Goal: Task Accomplishment & Management: Manage account settings

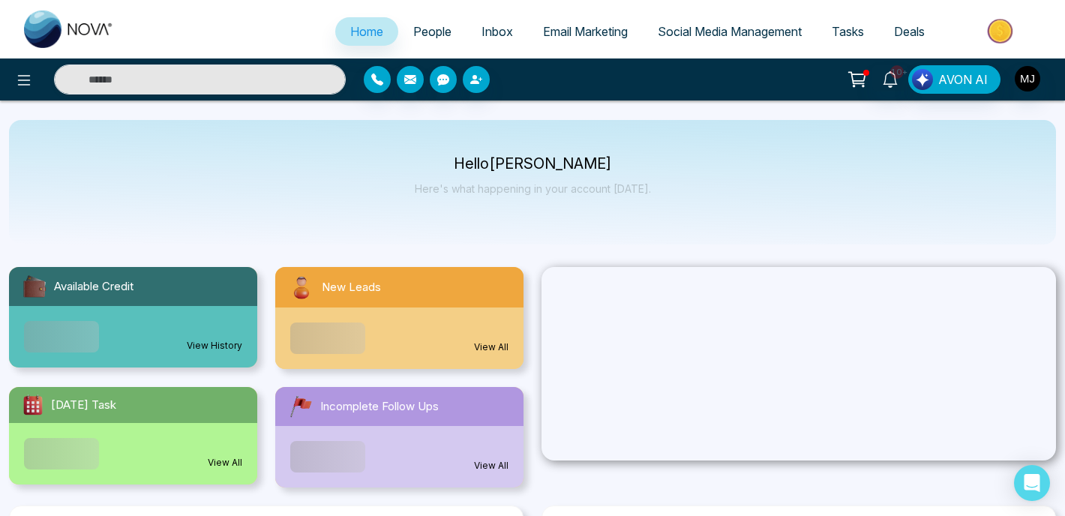
select select "*"
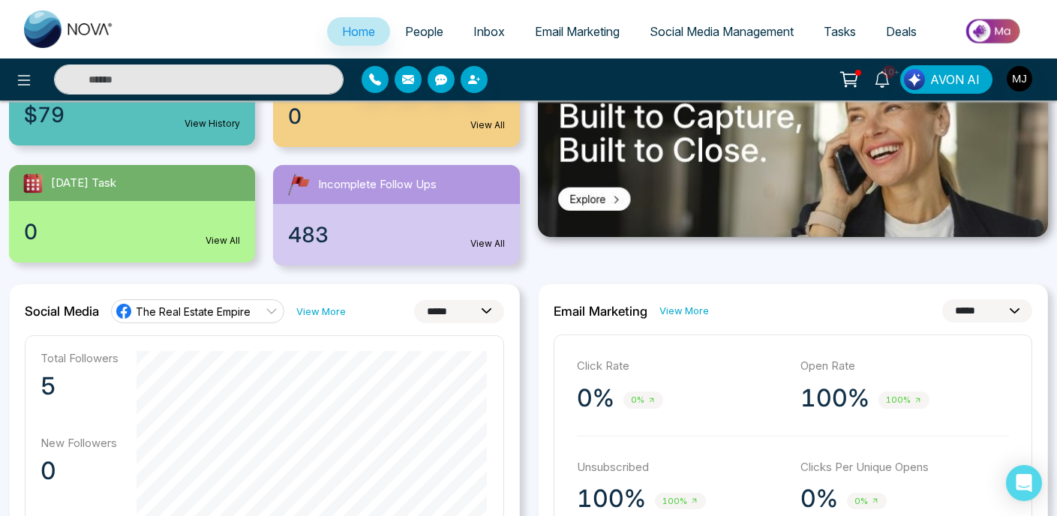
scroll to position [167, 0]
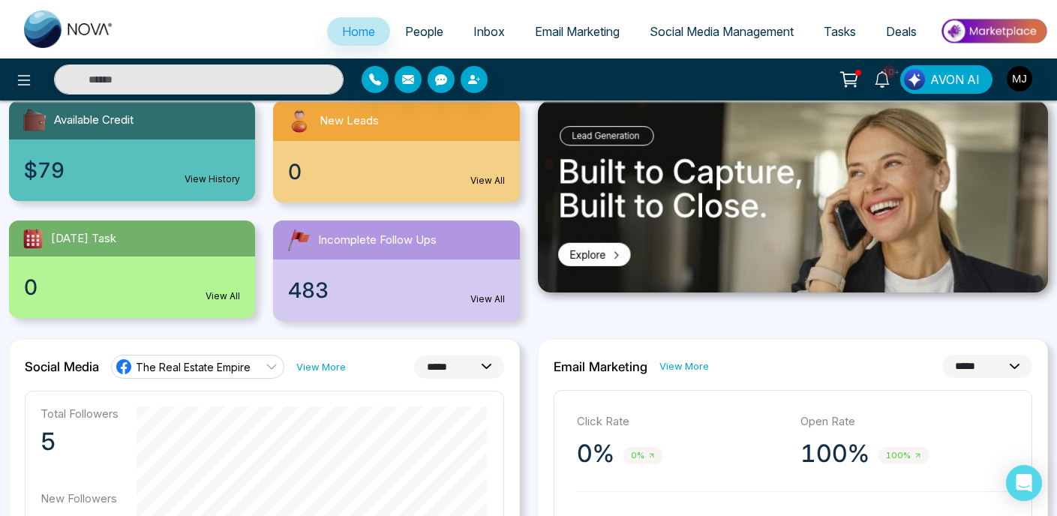
click at [1025, 72] on img "button" at bounding box center [1020, 79] width 26 height 26
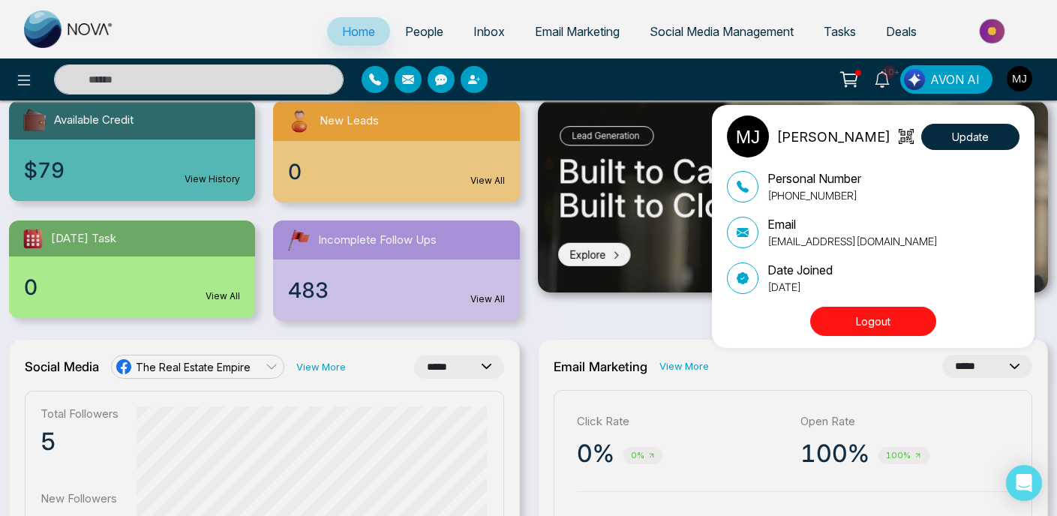
click at [687, 71] on div "Mayank Jain Update Personal Number +14168305065 Email info@therealestateempire.…" at bounding box center [528, 258] width 1057 height 516
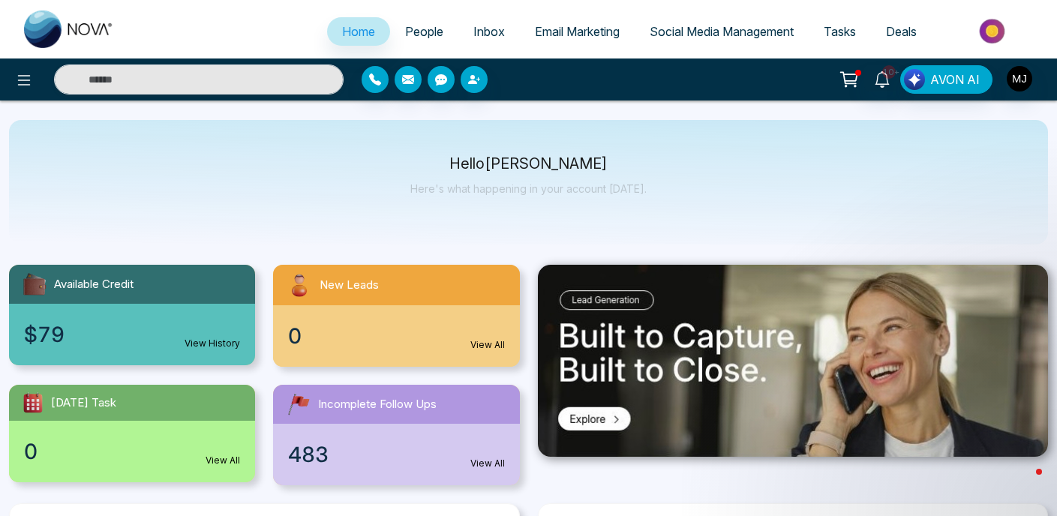
scroll to position [105, 0]
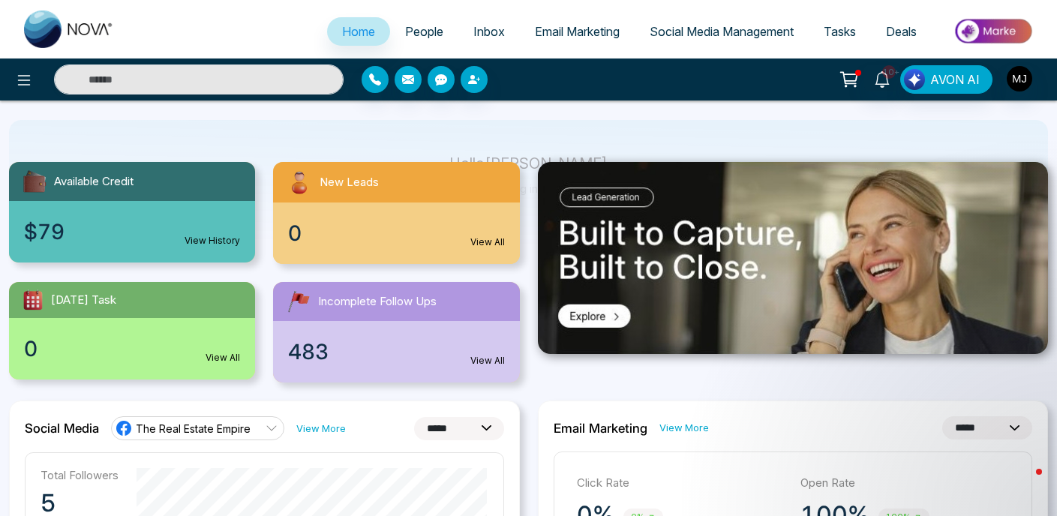
click at [211, 230] on div "$79 View History" at bounding box center [132, 232] width 246 height 62
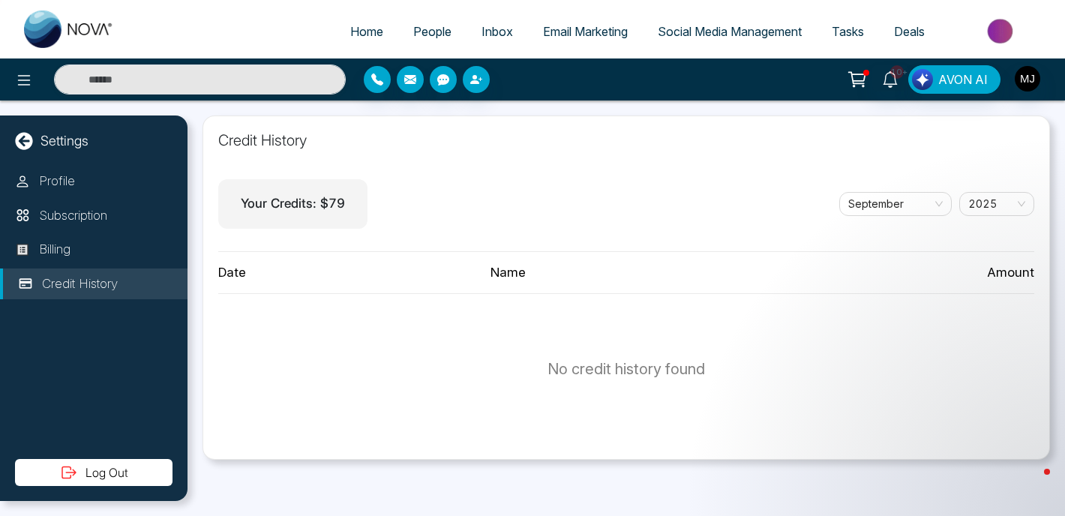
click at [324, 199] on span "$ 79" at bounding box center [332, 203] width 25 height 15
click at [284, 203] on p "Your Credits: $ 79" at bounding box center [293, 204] width 104 height 20
click at [71, 218] on p "Subscription" at bounding box center [73, 216] width 68 height 20
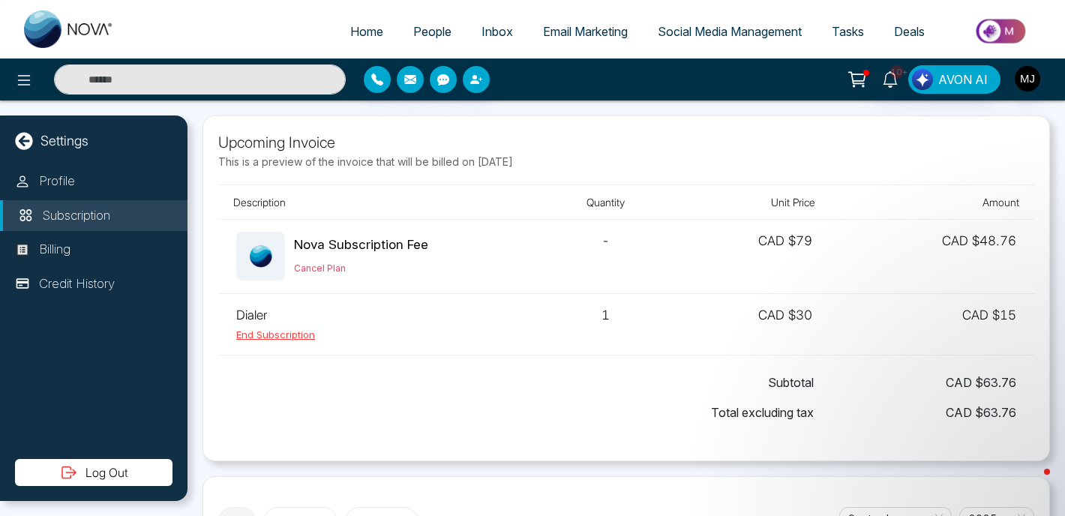
click at [282, 335] on button "End Subscription" at bounding box center [275, 335] width 79 height 15
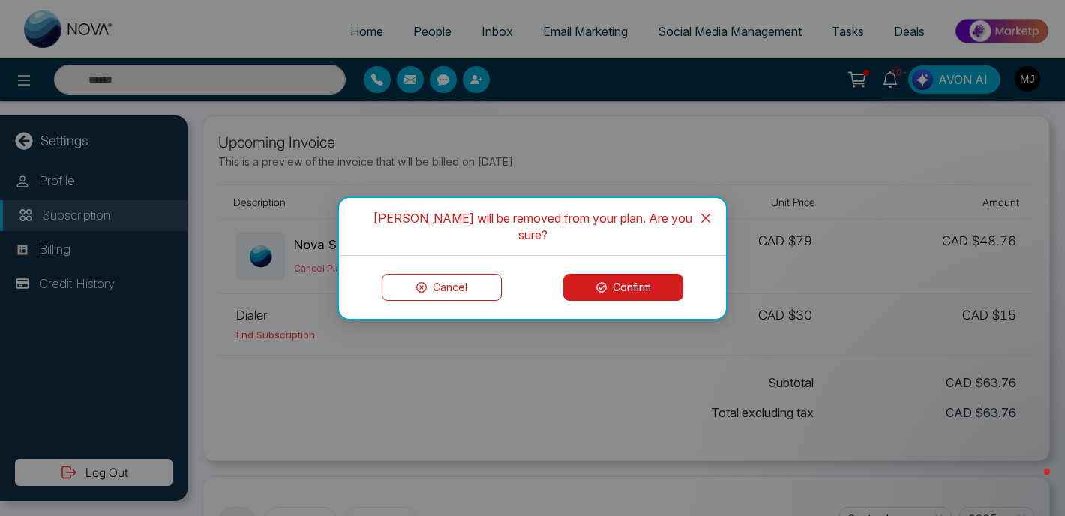
click at [624, 274] on button "Confirm" at bounding box center [623, 287] width 120 height 27
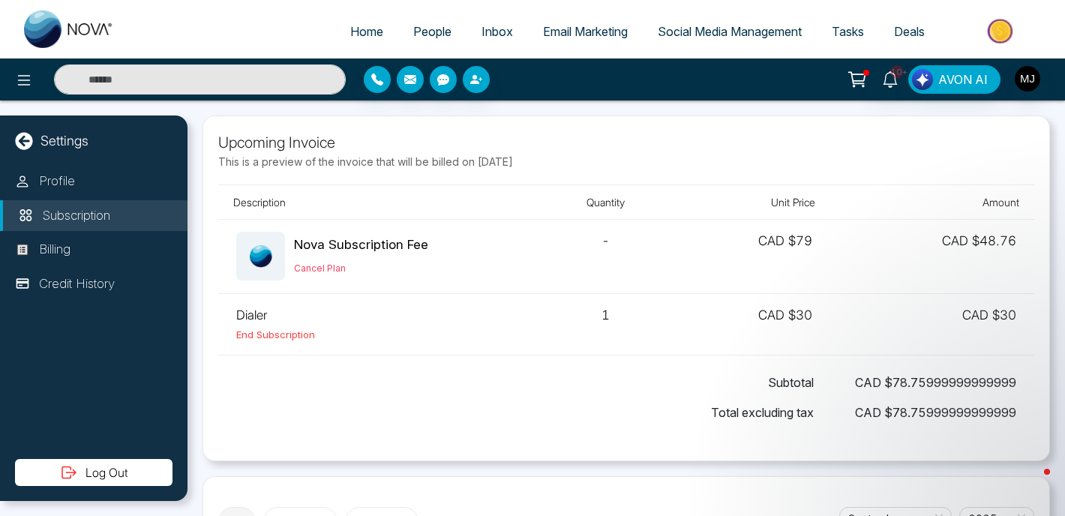
click at [575, 320] on td "1" at bounding box center [606, 324] width 122 height 62
click at [280, 333] on button "End Subscription" at bounding box center [275, 335] width 79 height 15
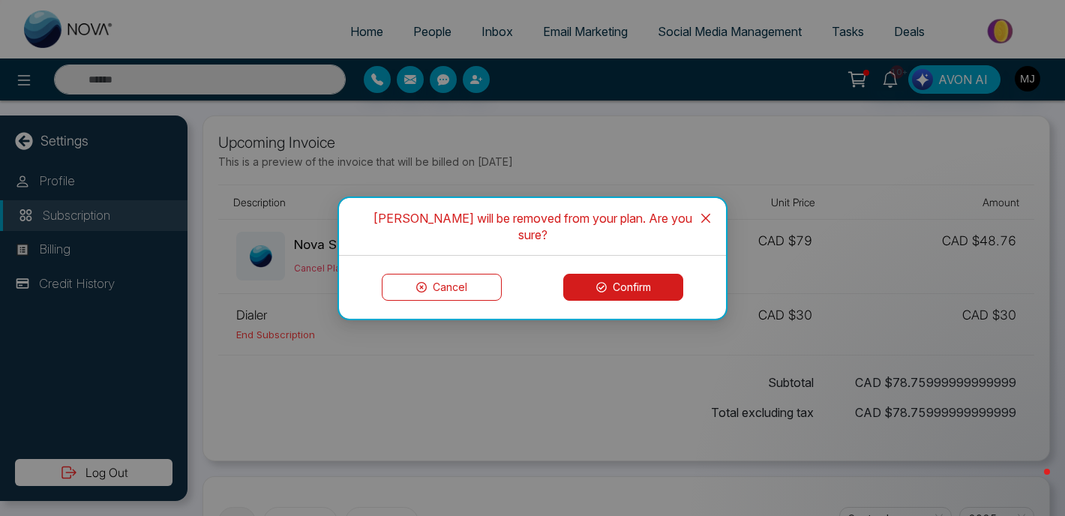
click at [625, 279] on button "Confirm" at bounding box center [623, 287] width 120 height 27
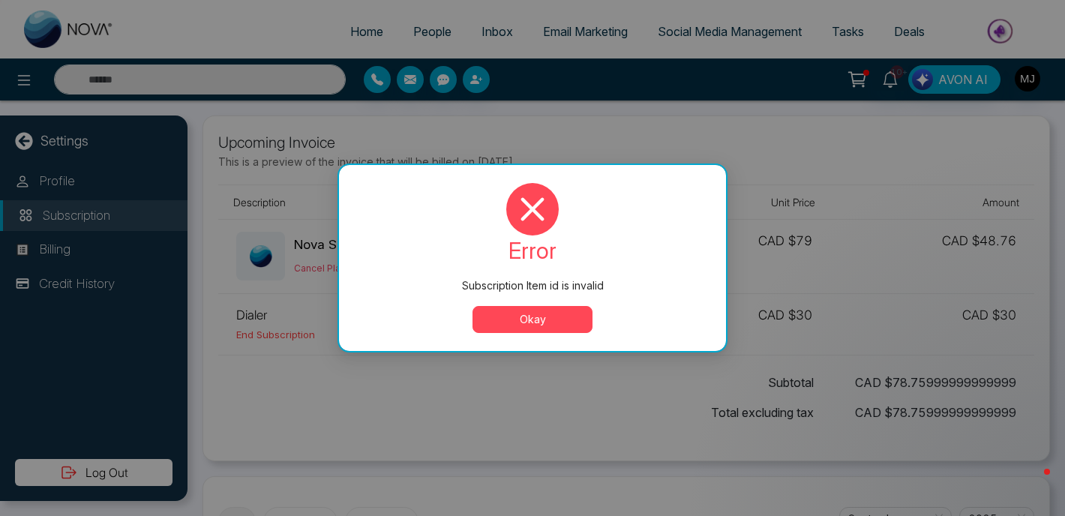
click at [539, 321] on button "Okay" at bounding box center [533, 319] width 120 height 27
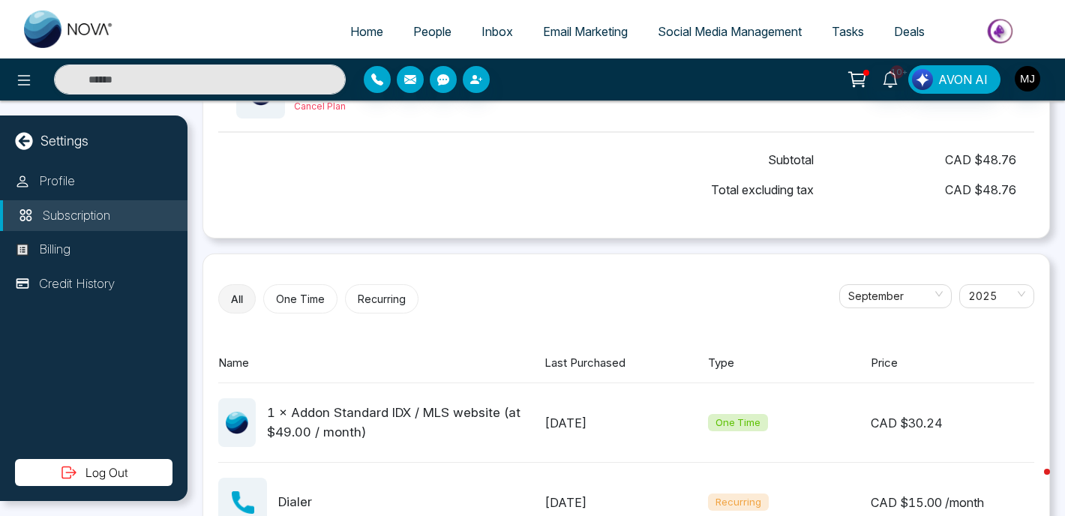
scroll to position [194, 0]
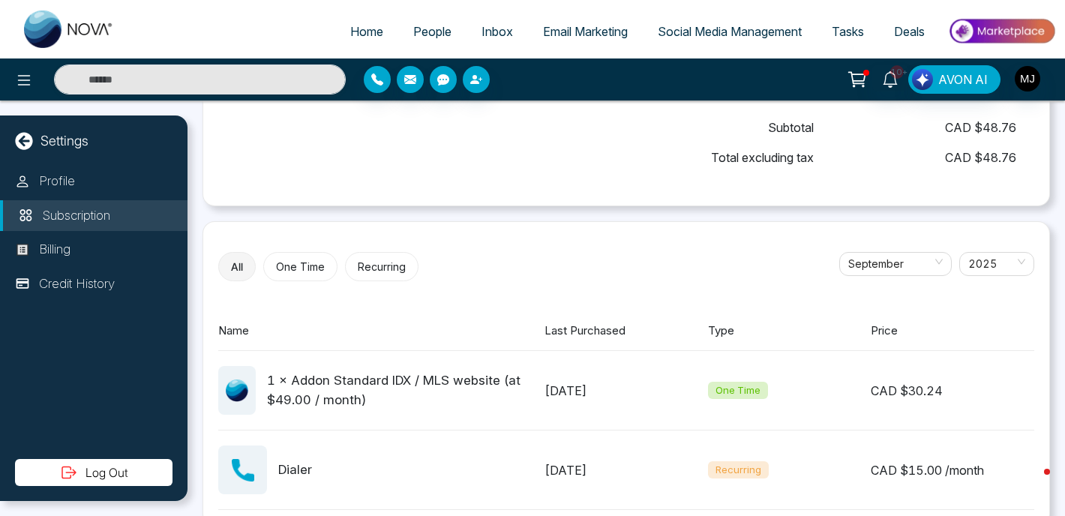
click at [371, 378] on div "1 × Addon Standard IDX / MLS website (at $49.00 / month)" at bounding box center [406, 390] width 278 height 38
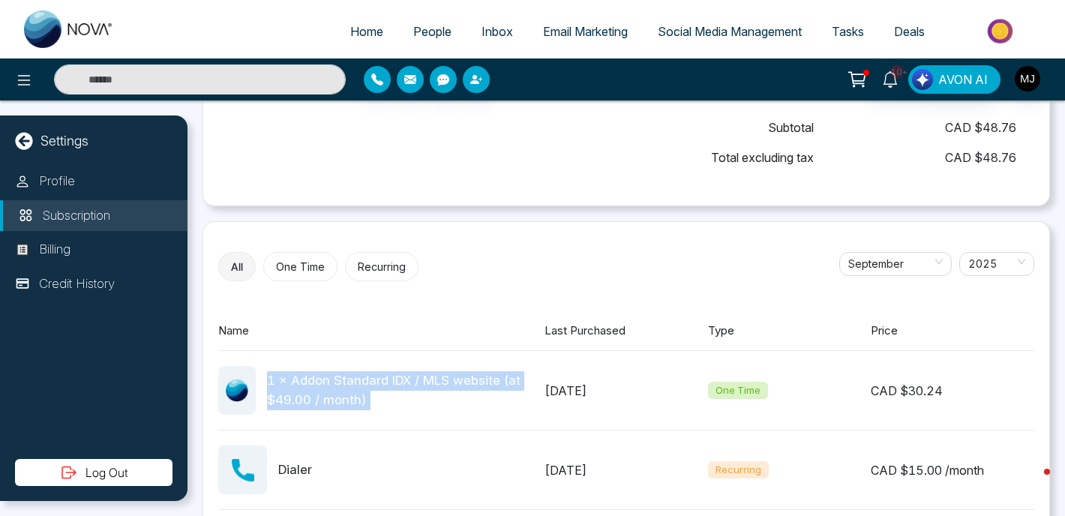
click at [404, 398] on div "1 × Addon Standard IDX / MLS website (at $49.00 / month)" at bounding box center [406, 390] width 278 height 38
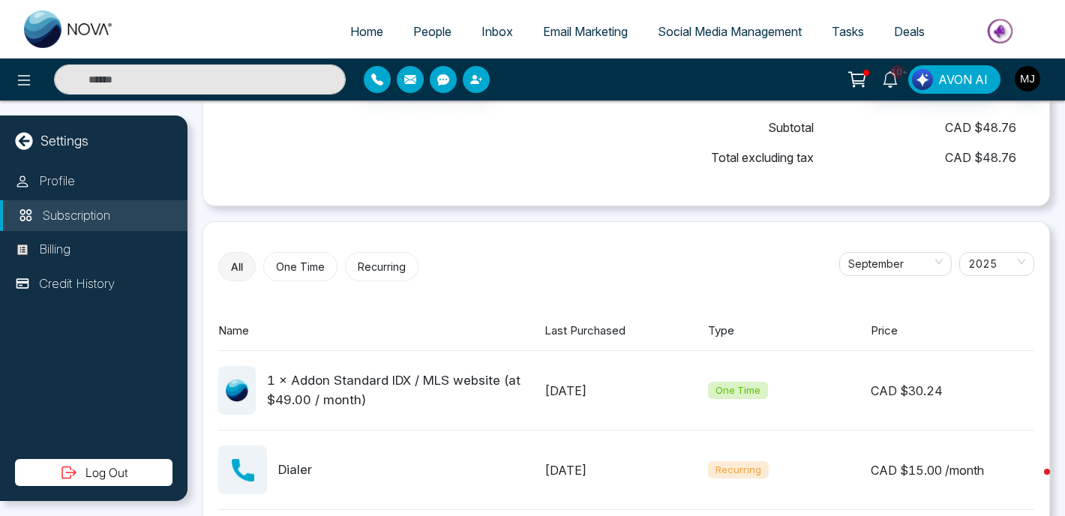
click at [404, 398] on div "1 × Addon Standard IDX / MLS website (at $49.00 / month)" at bounding box center [406, 390] width 278 height 38
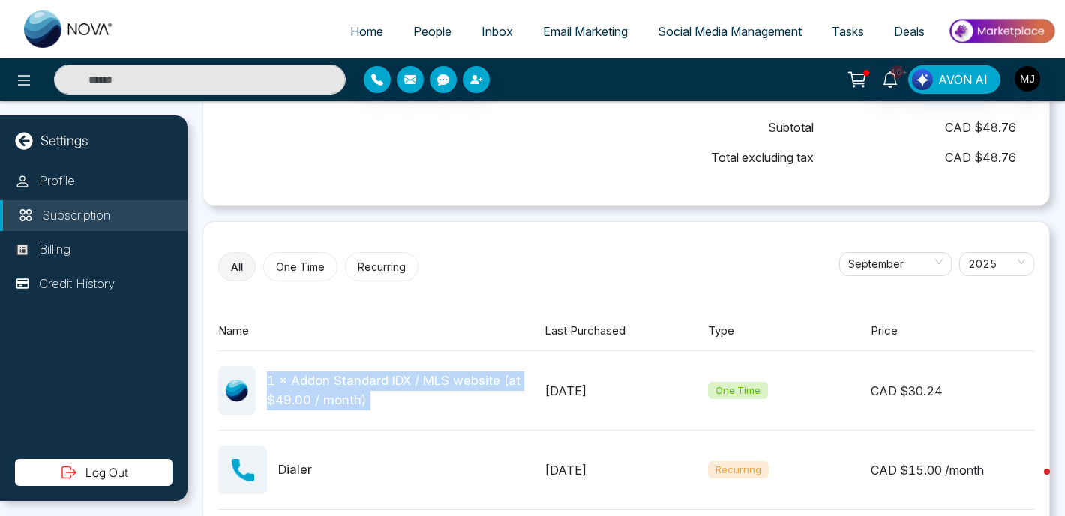
click at [431, 398] on div "1 × Addon Standard IDX / MLS website (at $49.00 / month)" at bounding box center [406, 390] width 278 height 38
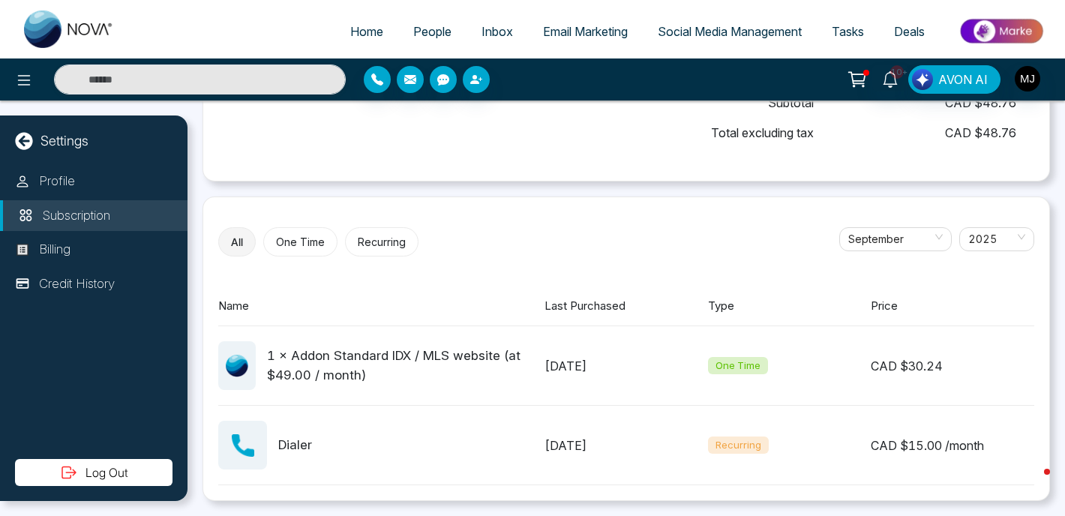
scroll to position [219, 0]
click at [734, 363] on span "One Time" at bounding box center [738, 366] width 60 height 18
click at [602, 364] on div "[DATE]" at bounding box center [627, 366] width 164 height 18
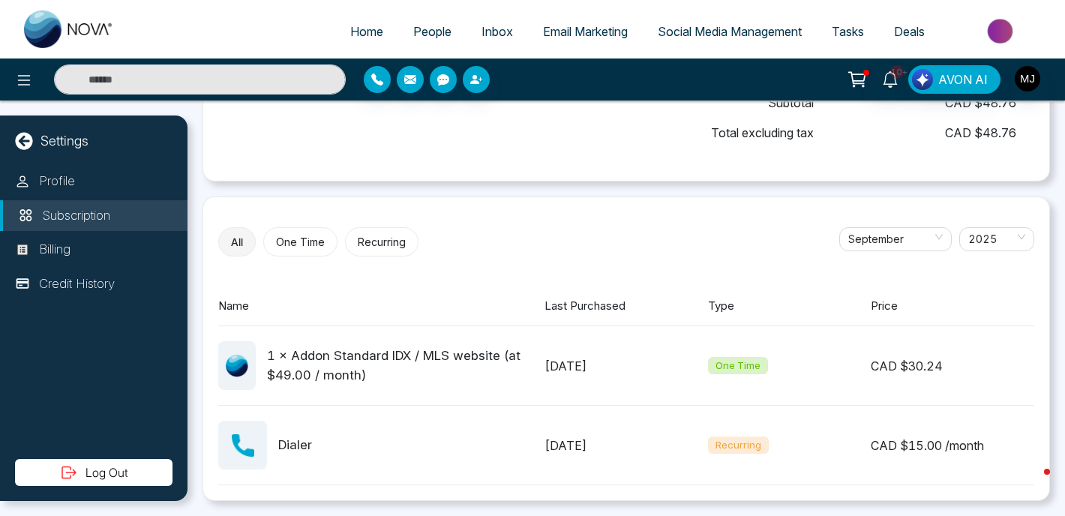
click at [602, 364] on div "[DATE]" at bounding box center [627, 366] width 164 height 18
click at [494, 368] on div "1 × Addon Standard IDX / MLS website (at $49.00 / month)" at bounding box center [406, 366] width 278 height 38
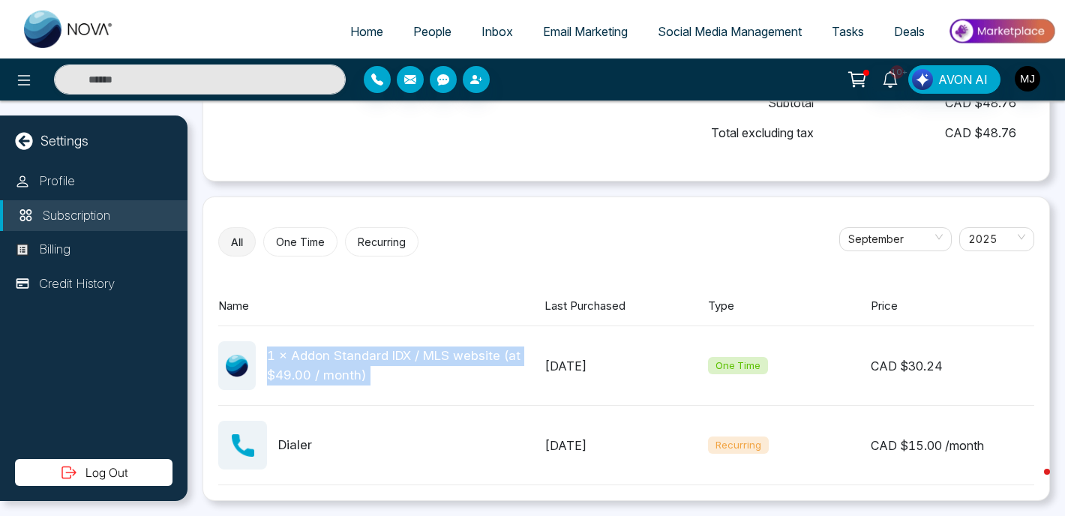
click at [425, 366] on div "1 × Addon Standard IDX / MLS website (at $49.00 / month)" at bounding box center [406, 366] width 278 height 38
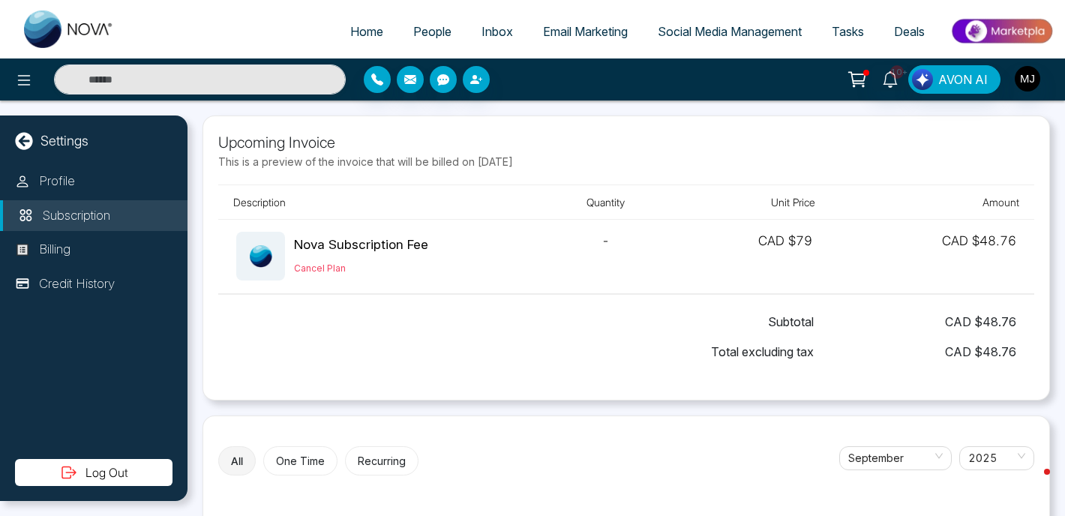
scroll to position [0, 0]
click at [711, 350] on span "Total excluding tax" at bounding box center [762, 352] width 103 height 18
click at [757, 353] on span "Total excluding tax" at bounding box center [762, 352] width 103 height 18
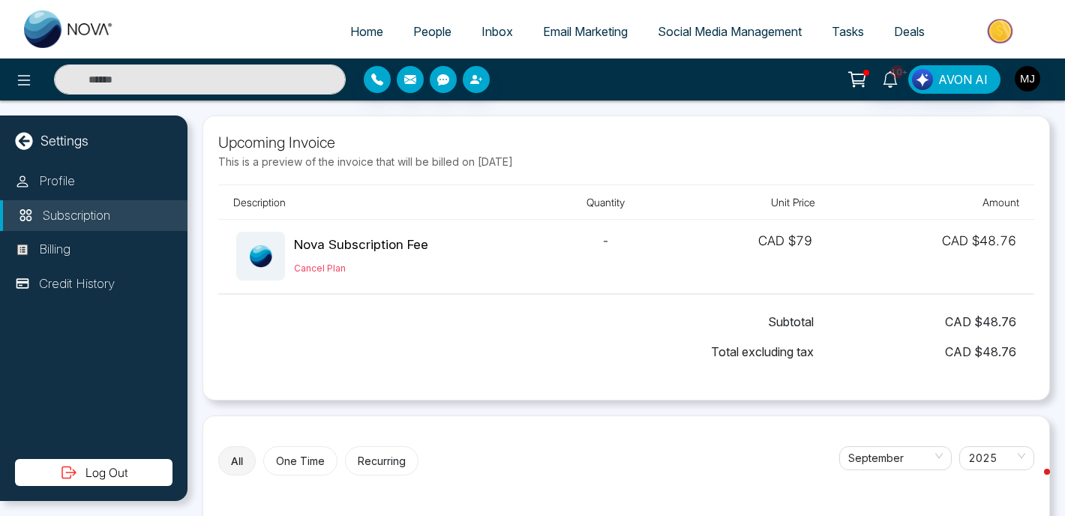
click at [778, 320] on span "Subtotal" at bounding box center [791, 322] width 46 height 18
click at [716, 349] on span "Total excluding tax" at bounding box center [762, 352] width 103 height 18
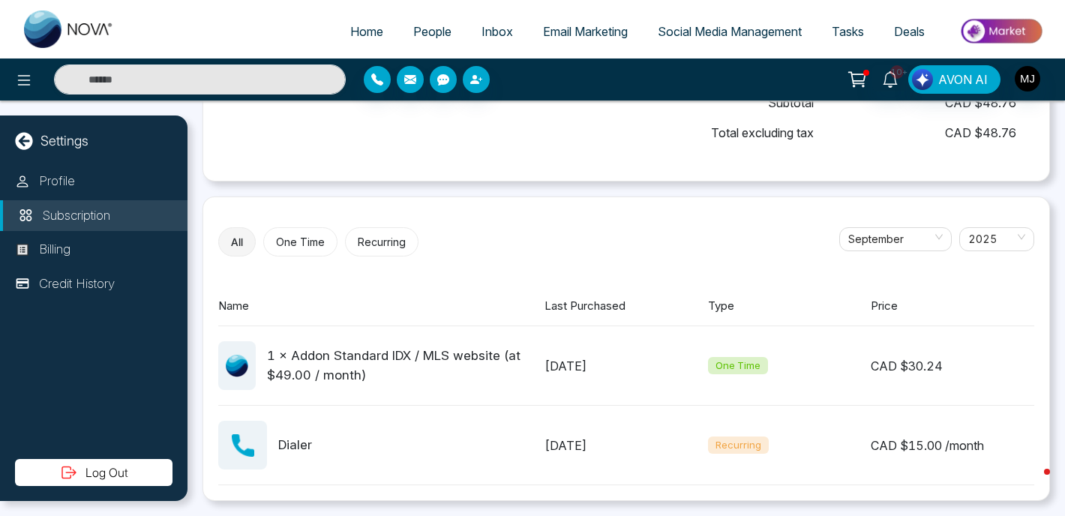
click at [326, 245] on button "One Time" at bounding box center [300, 241] width 74 height 29
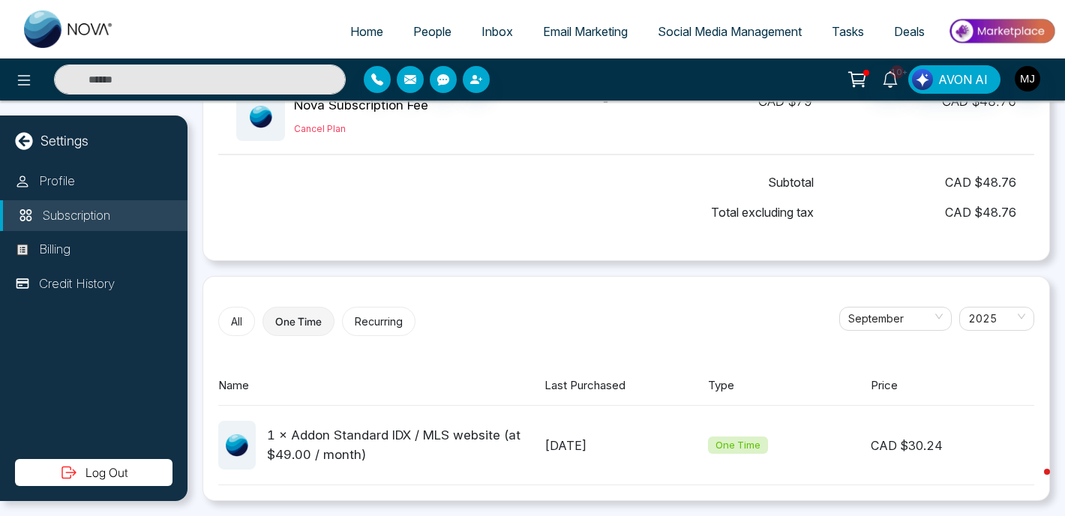
scroll to position [140, 0]
click at [240, 318] on button "All" at bounding box center [236, 321] width 37 height 29
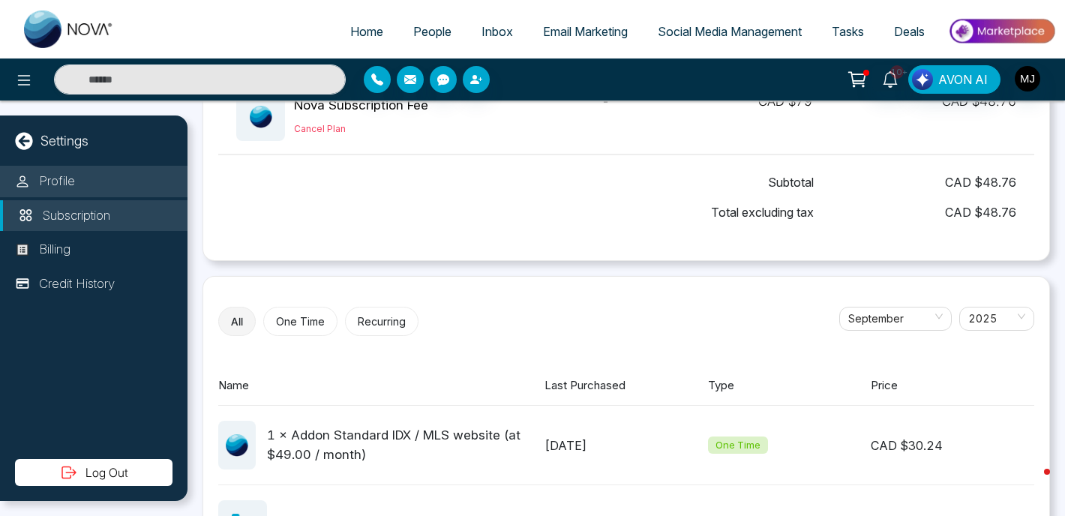
click at [81, 185] on li "Profile" at bounding box center [94, 182] width 188 height 32
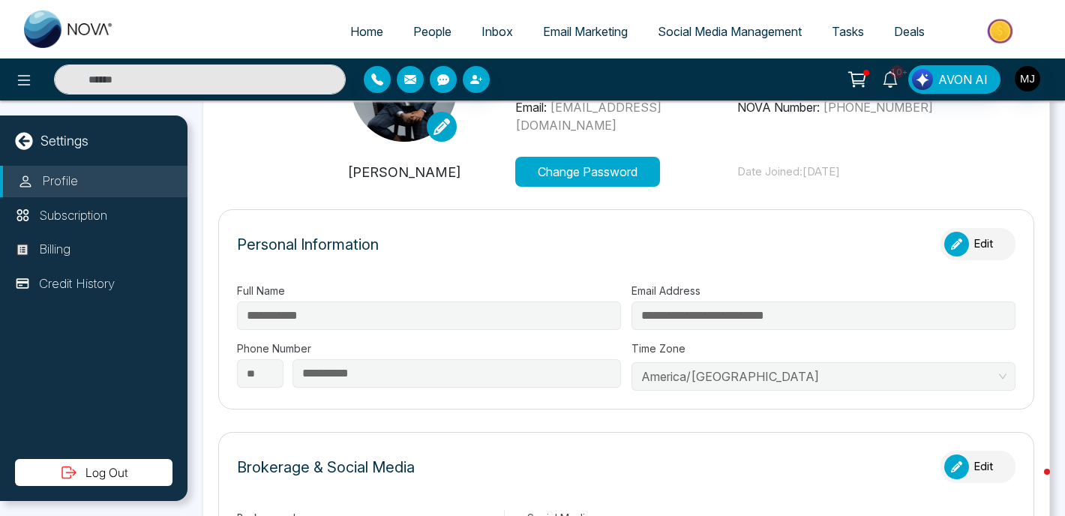
type input "**********"
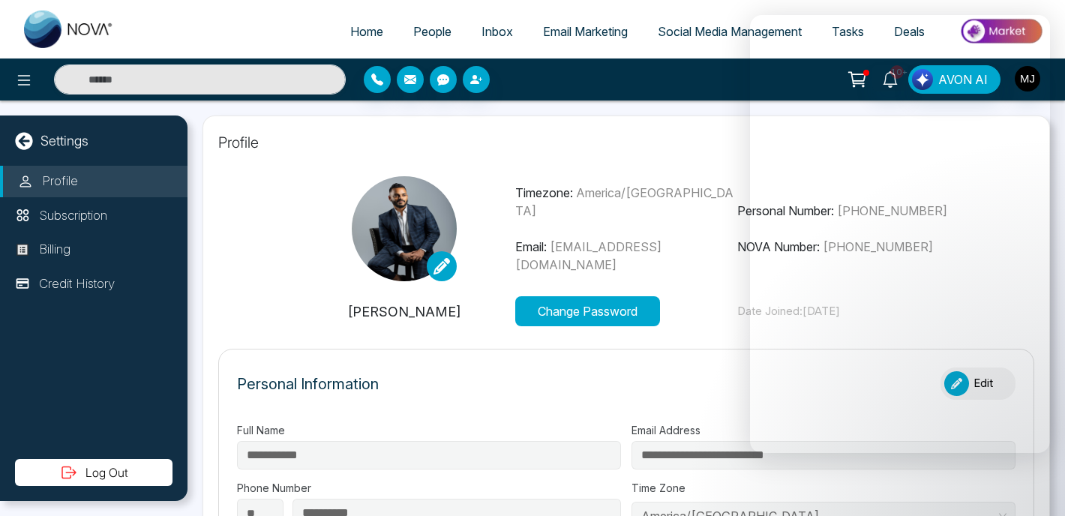
click at [486, 37] on span "Inbox" at bounding box center [498, 31] width 32 height 15
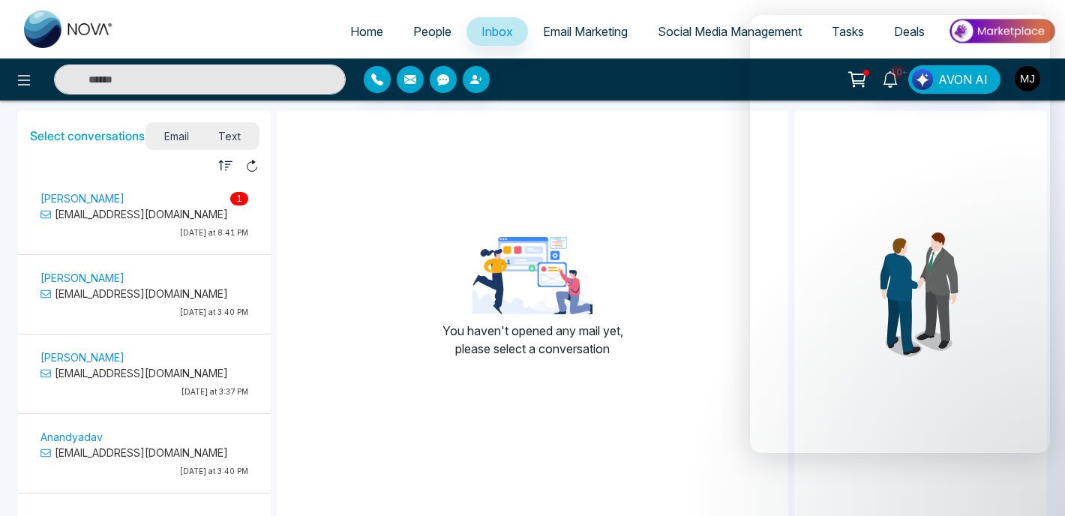
click at [161, 206] on p "[PERSON_NAME] 1" at bounding box center [145, 199] width 208 height 16
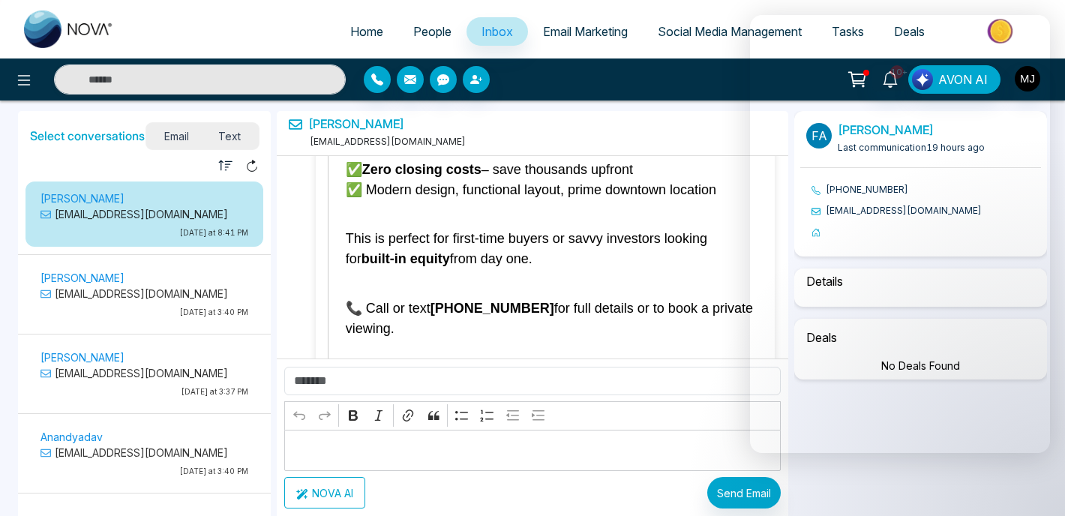
select select "****"
select select "******"
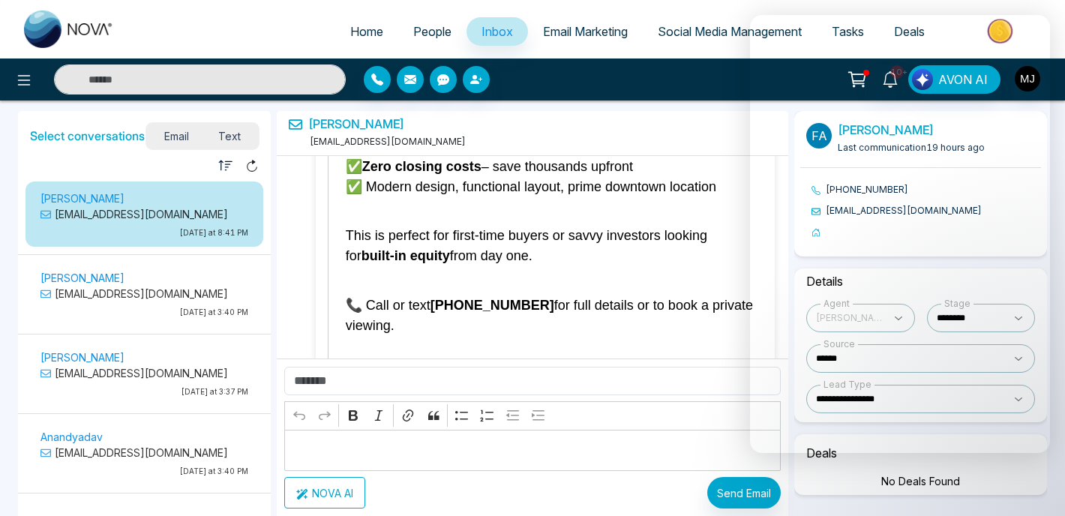
scroll to position [5559, 0]
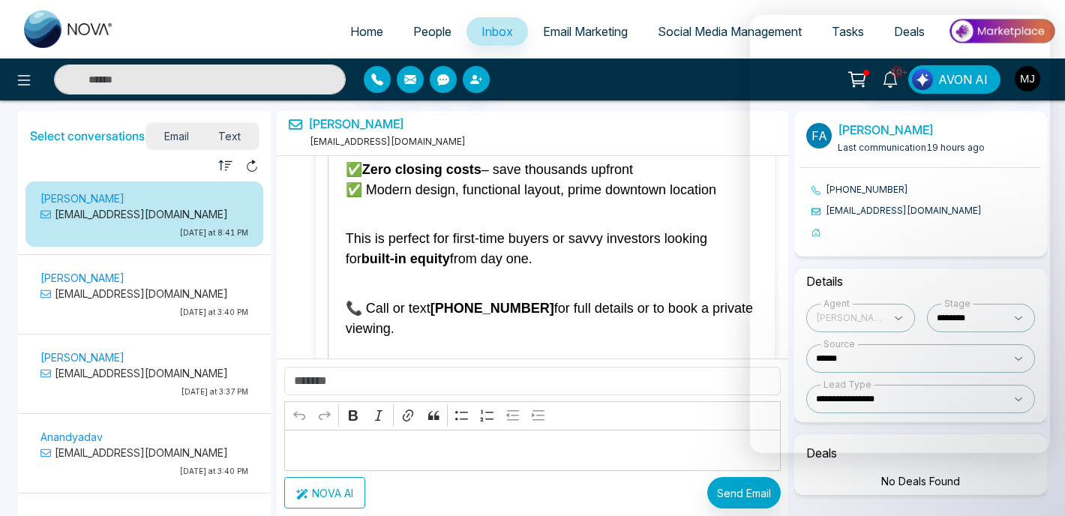
click at [367, 452] on p "Editor editing area: main" at bounding box center [533, 451] width 480 height 18
click at [365, 448] on p "Editor editing area: main" at bounding box center [533, 451] width 480 height 18
click at [370, 387] on input "text" at bounding box center [532, 381] width 497 height 29
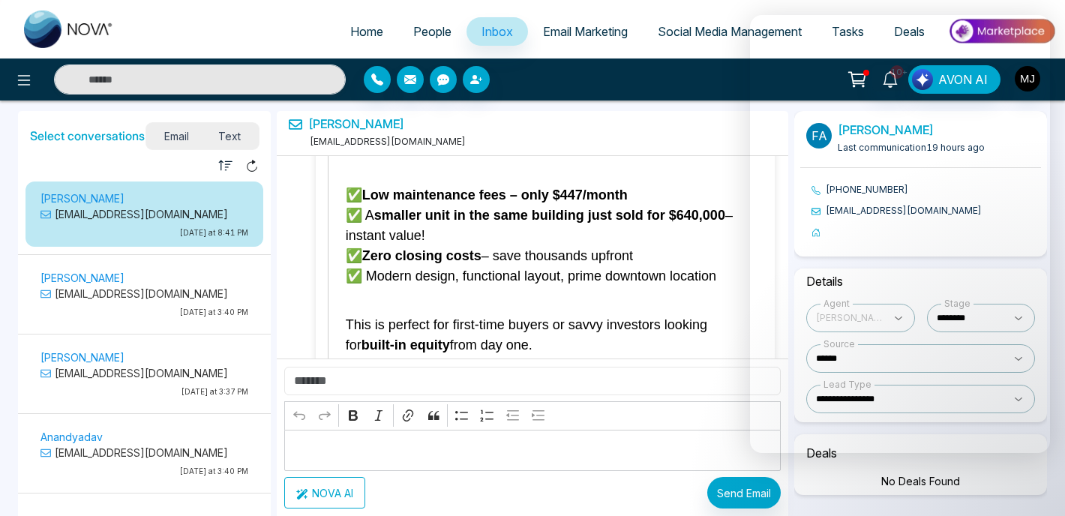
scroll to position [5471, 0]
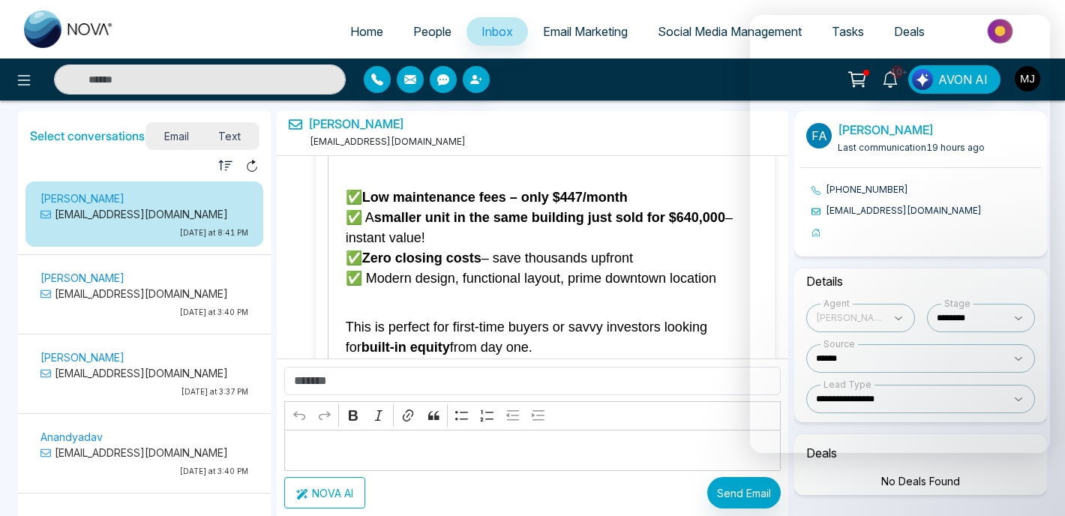
click at [116, 325] on div "[PERSON_NAME] [EMAIL_ADDRESS][DOMAIN_NAME] [DATE] at 3:40 PM" at bounding box center [144, 297] width 223 height 56
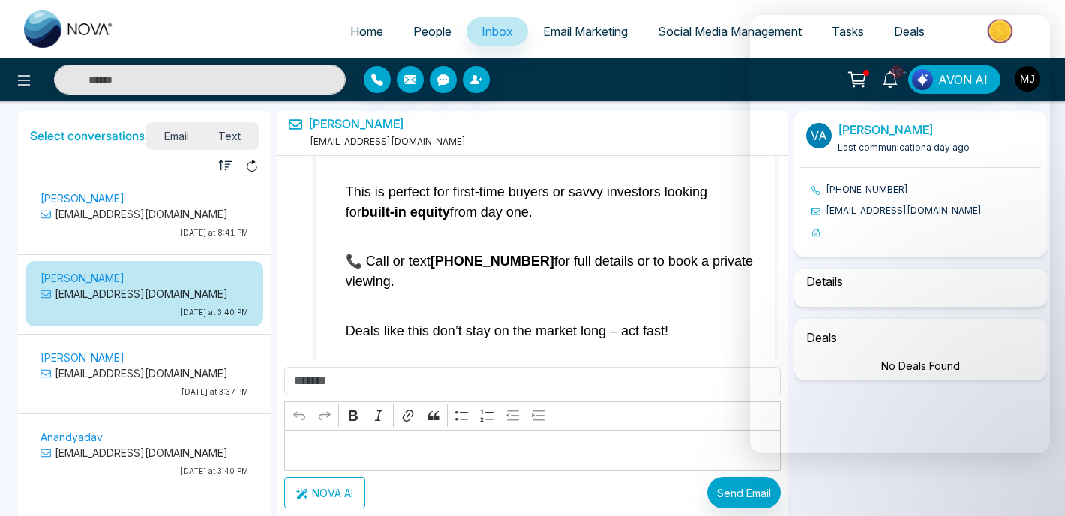
select select "****"
select select "******"
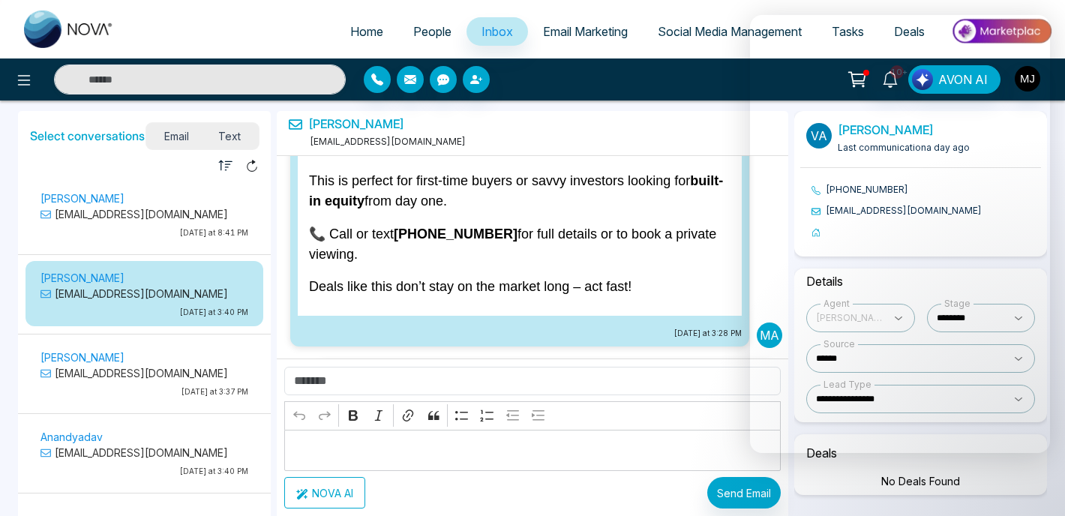
scroll to position [4583, 0]
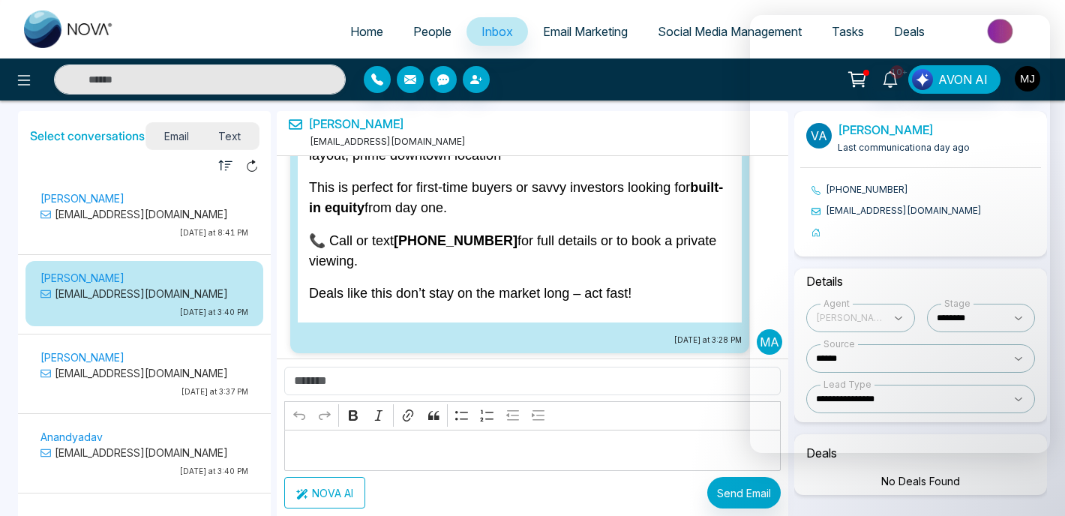
click at [137, 221] on p "[EMAIL_ADDRESS][DOMAIN_NAME]" at bounding box center [145, 214] width 208 height 16
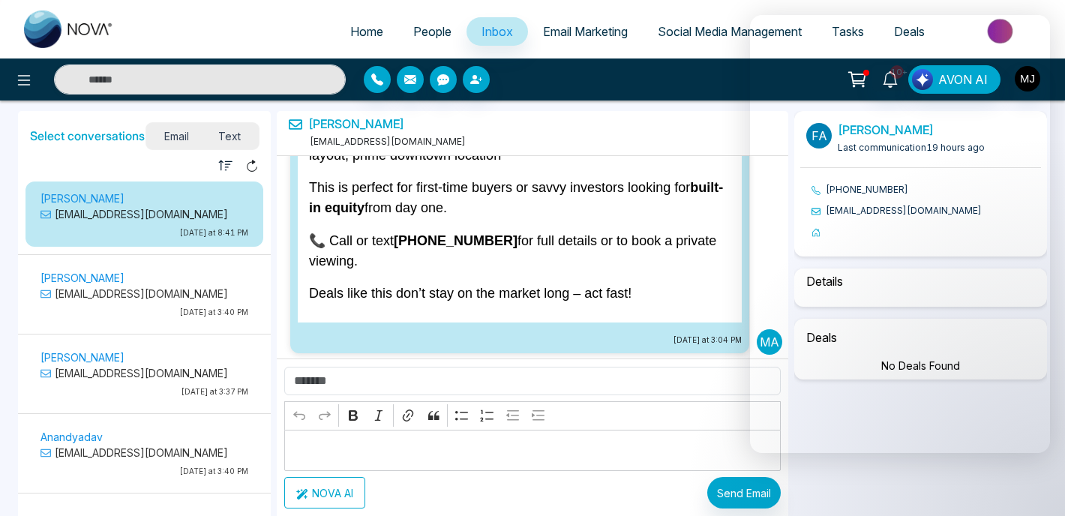
scroll to position [5559, 0]
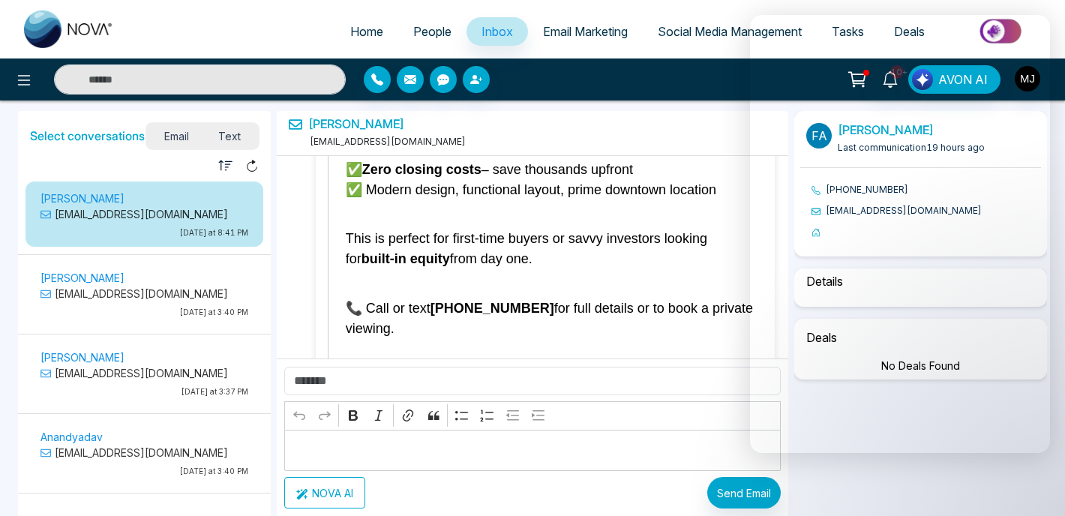
click at [125, 296] on p "[EMAIL_ADDRESS][DOMAIN_NAME]" at bounding box center [145, 294] width 208 height 16
select select "****"
select select "******"
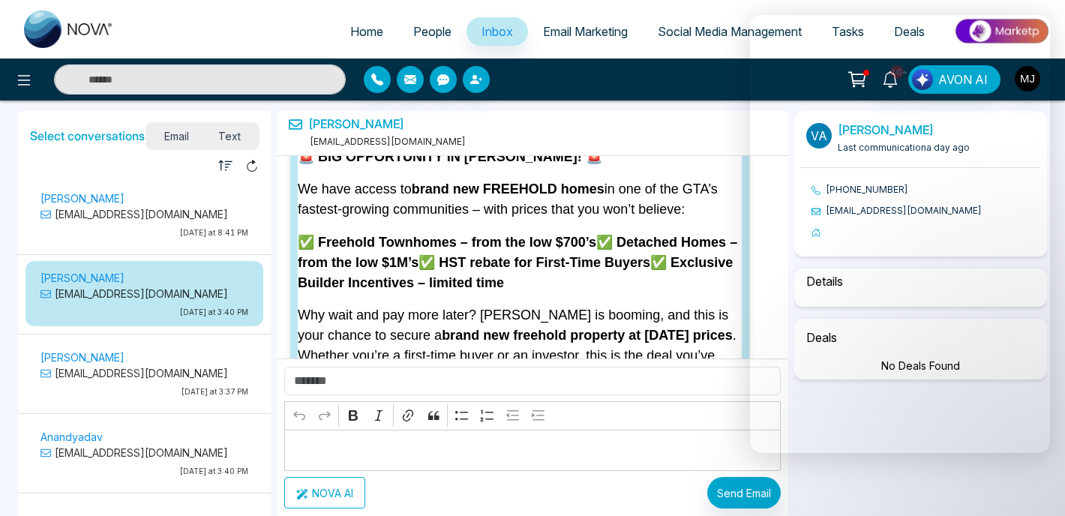
scroll to position [5606, 0]
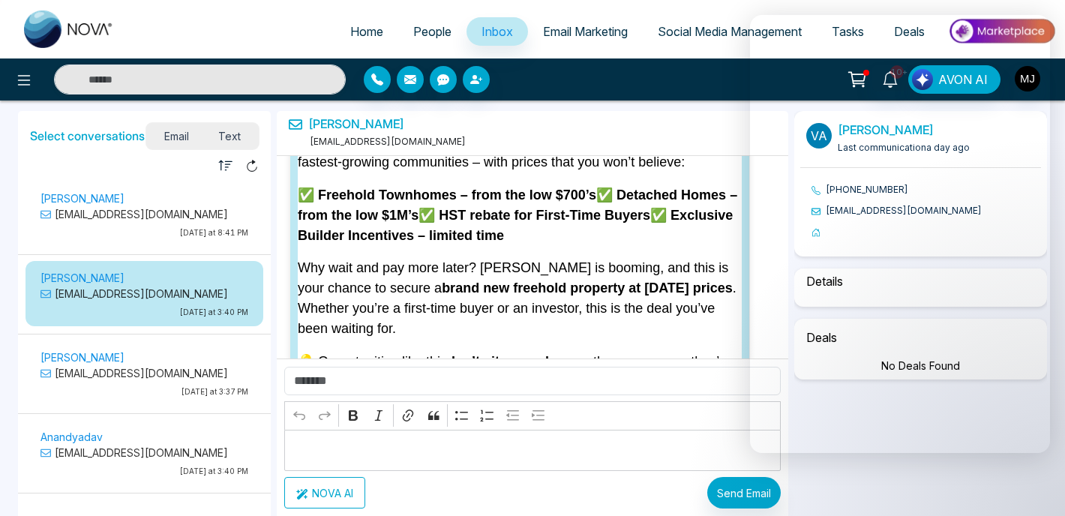
click at [125, 359] on p "[PERSON_NAME]" at bounding box center [145, 358] width 208 height 16
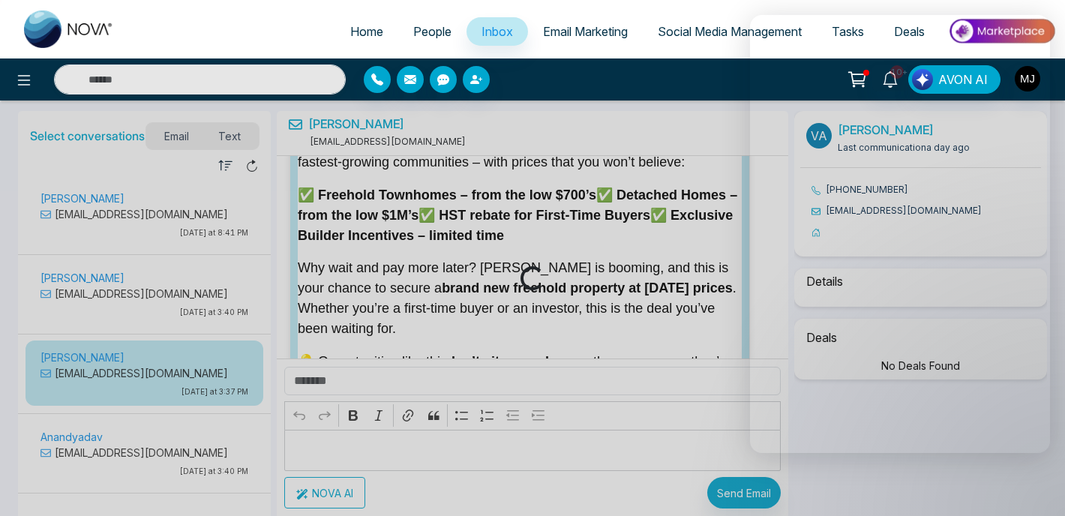
select select "****"
select select "******"
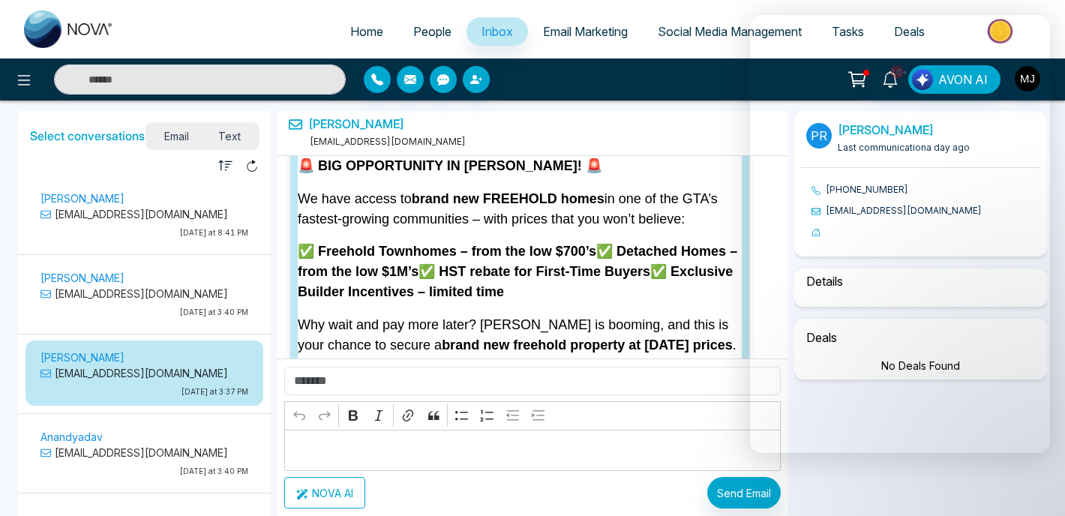
select select "*"
select select "**********"
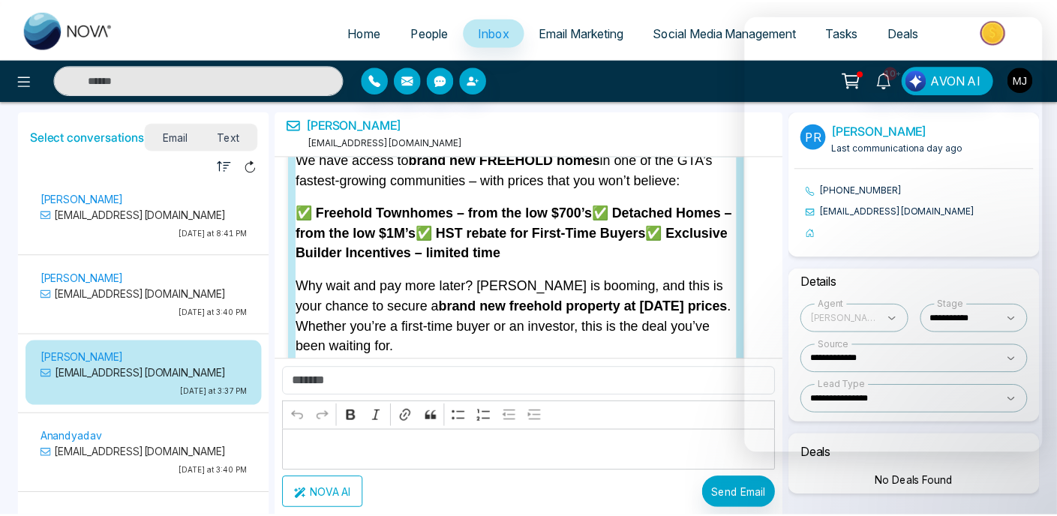
scroll to position [5852, 0]
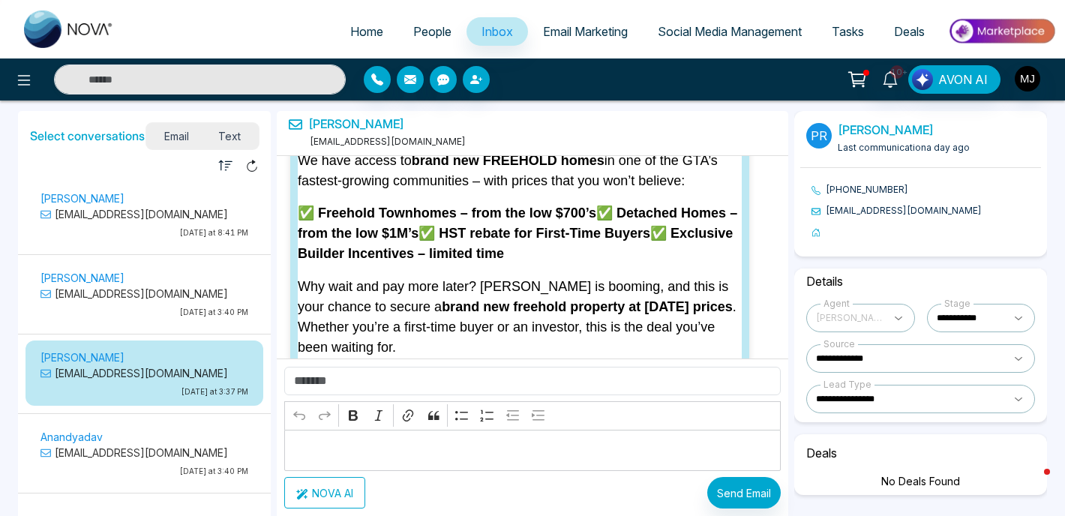
click at [584, 35] on span "Email Marketing" at bounding box center [585, 31] width 85 height 15
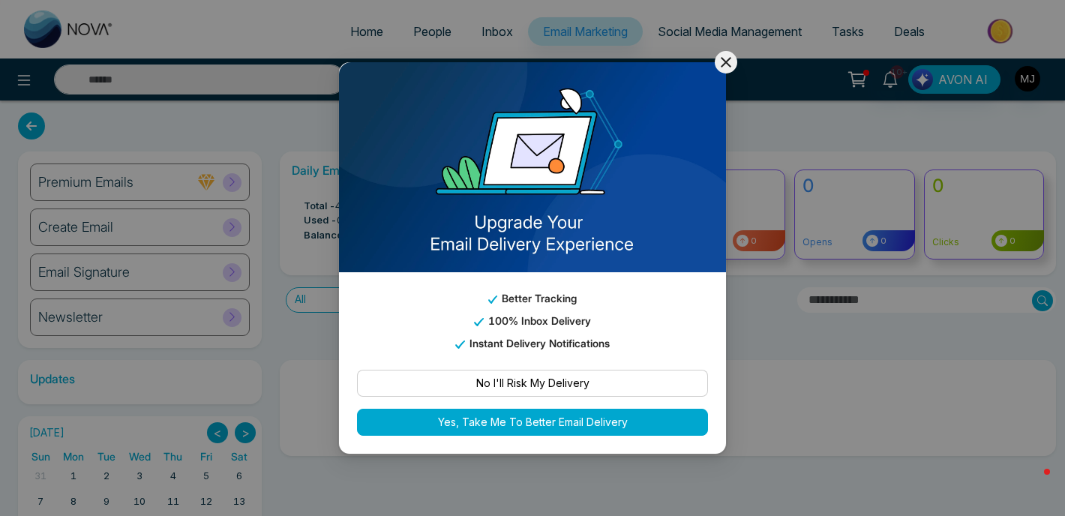
click at [726, 69] on icon at bounding box center [726, 62] width 18 height 18
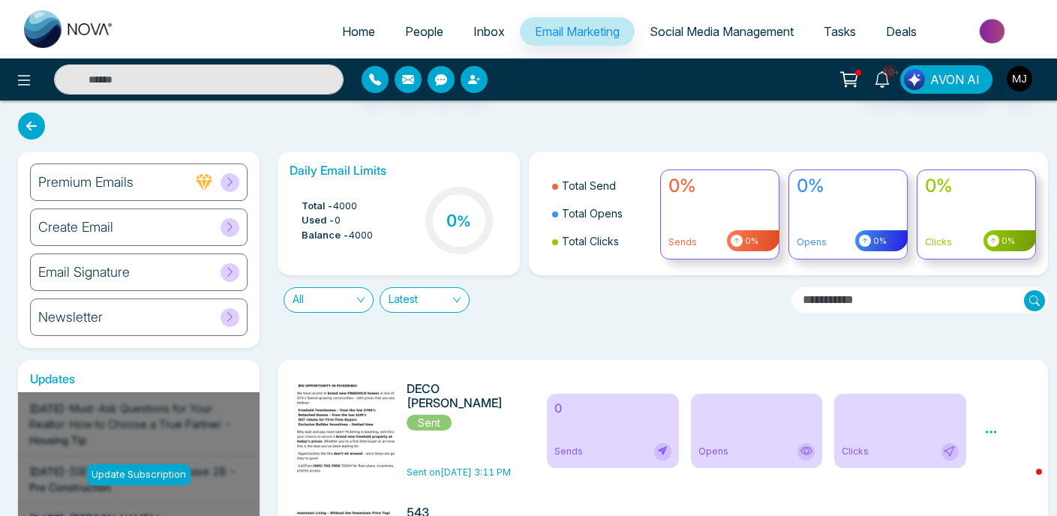
click at [582, 323] on div "Daily Email Limits Total - 4000 Used - 0 Balance - 4000 0 % Total Send Total Op…" at bounding box center [658, 250] width 779 height 197
click at [587, 343] on div "Daily Email Limits Total - 4000 Used - 0 Balance - 4000 0 % Total Send Total Op…" at bounding box center [658, 250] width 779 height 197
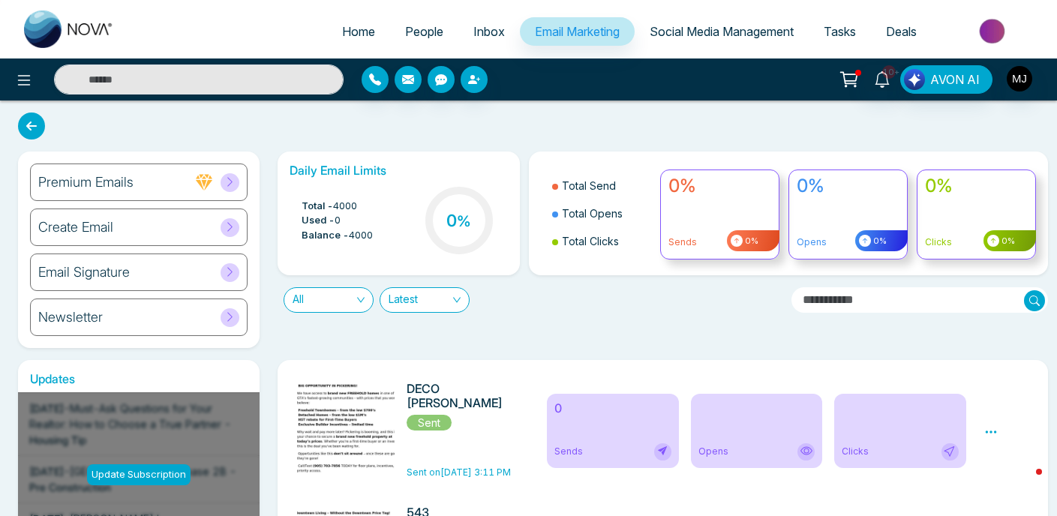
click at [587, 343] on div "Daily Email Limits Total - 4000 Used - 0 Balance - 4000 0 % Total Send Total Op…" at bounding box center [658, 250] width 779 height 197
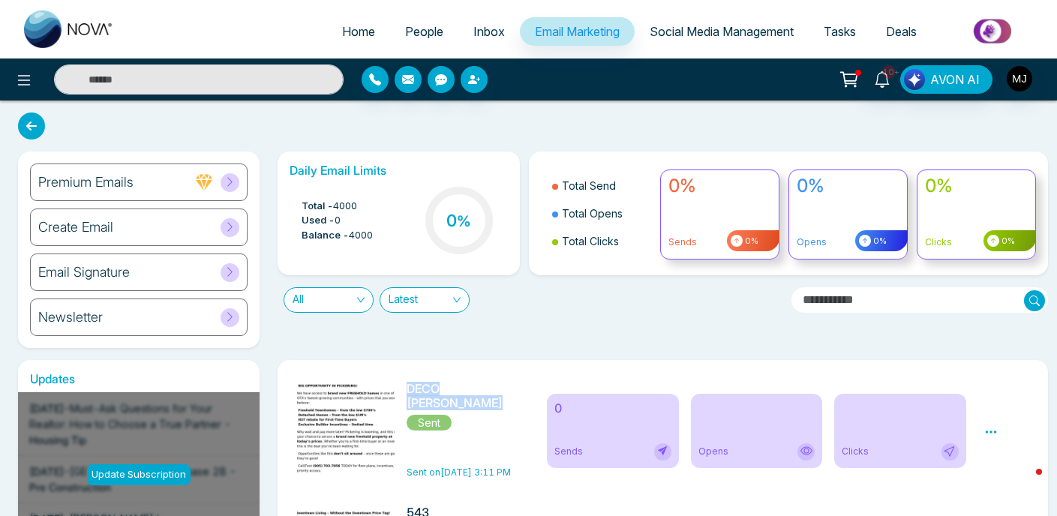
click at [491, 346] on div "Daily Email Limits Total - 4000 Used - 0 Balance - 4000 0 % Total Send Total Op…" at bounding box center [658, 250] width 779 height 197
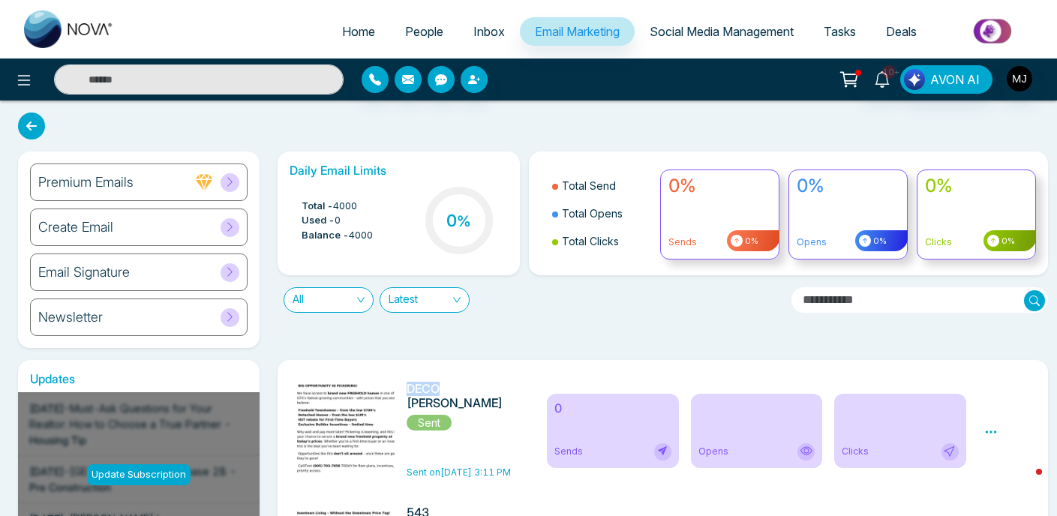
click at [533, 383] on div "DECO [PERSON_NAME] Sent Sent on [DATE] 3:11 PM" at bounding box center [413, 431] width 250 height 98
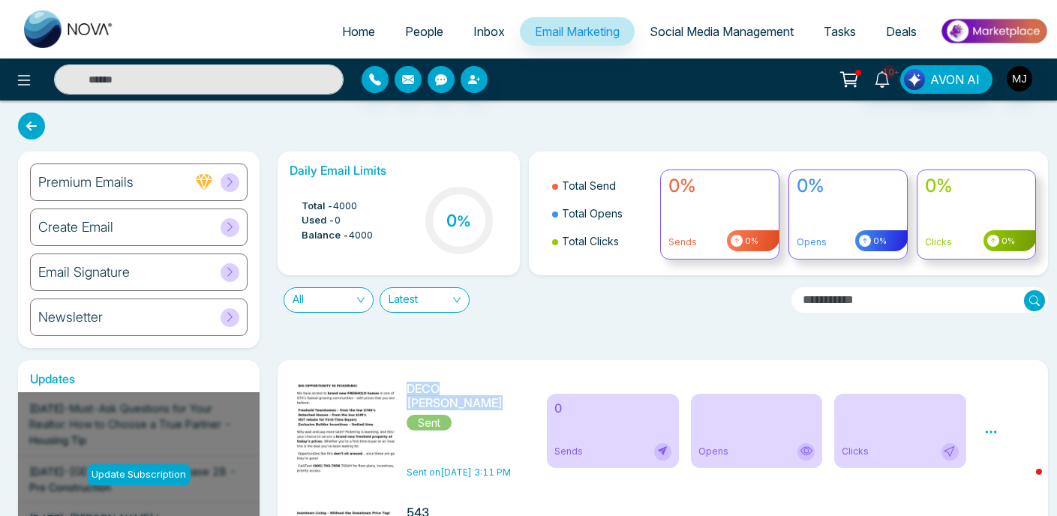
click at [545, 378] on div "DECO [PERSON_NAME] Sent Sent on [DATE] 3:11 PM 0 Sends Opens Clicks Preview Ana…" at bounding box center [663, 430] width 746 height 113
